Goal: Find specific page/section: Find specific page/section

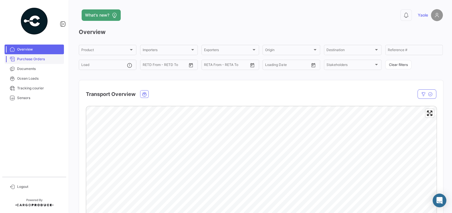
click at [35, 59] on span "Purchase Orders" at bounding box center [39, 58] width 44 height 5
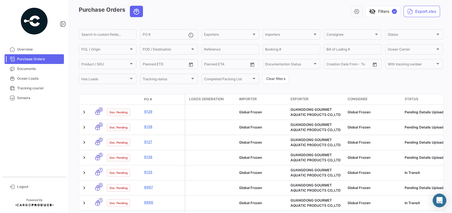
scroll to position [25, 0]
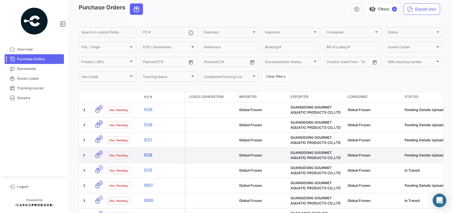
click at [149, 155] on link "9126" at bounding box center [163, 154] width 38 height 5
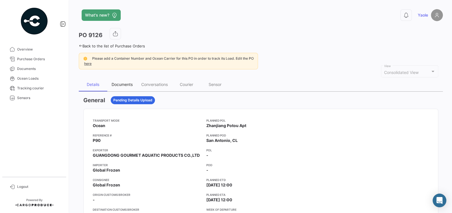
click at [122, 81] on div "Documents" at bounding box center [122, 85] width 30 height 14
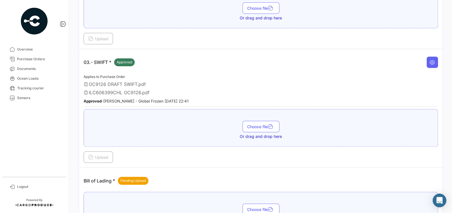
scroll to position [300, 0]
click at [124, 90] on span "ILC606399CHL OC9126.pdf" at bounding box center [119, 93] width 61 height 6
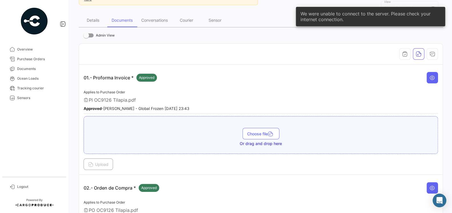
scroll to position [66, 0]
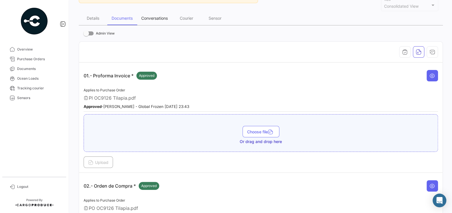
click at [162, 18] on div "Conversations" at bounding box center [154, 18] width 27 height 5
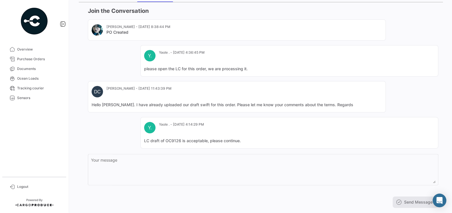
scroll to position [87, 0]
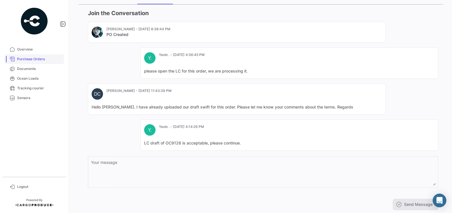
click at [36, 63] on link "Purchase Orders" at bounding box center [34, 59] width 59 height 10
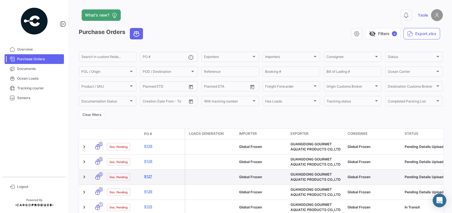
click at [150, 175] on link "9127" at bounding box center [163, 176] width 38 height 5
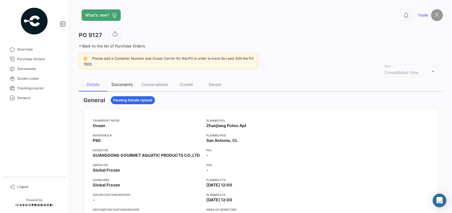
click at [123, 83] on div "Documents" at bounding box center [122, 84] width 21 height 5
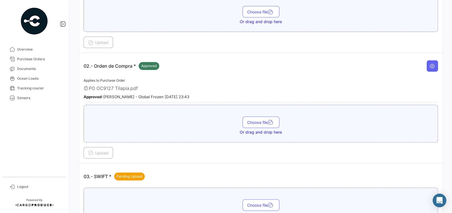
scroll to position [129, 0]
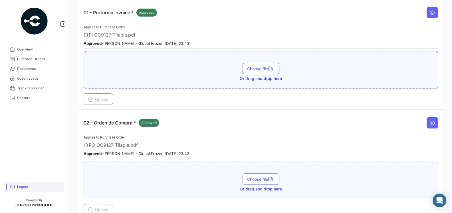
click at [20, 191] on link "Logout" at bounding box center [34, 187] width 59 height 10
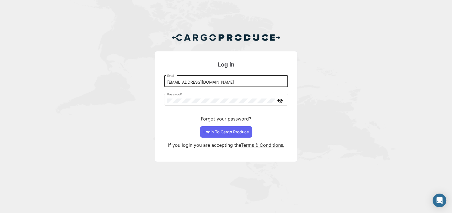
click at [234, 83] on input "[EMAIL_ADDRESS][DOMAIN_NAME]" at bounding box center [226, 82] width 118 height 5
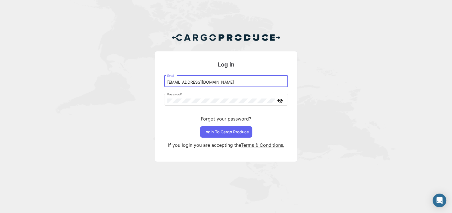
type input "[EMAIL_ADDRESS][DOMAIN_NAME]"
click at [233, 128] on button "Login To Cargo Produce" at bounding box center [226, 131] width 52 height 11
